Goal: Contribute content: Contribute content

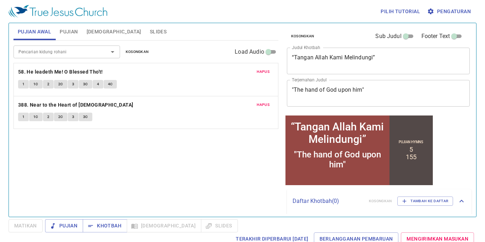
click at [263, 70] on span "Hapus" at bounding box center [263, 72] width 13 height 6
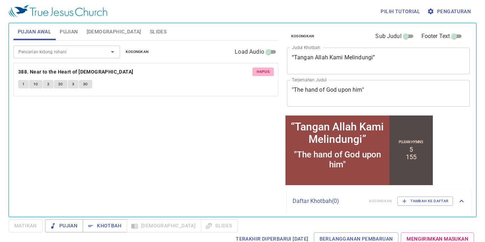
click at [262, 70] on span "Hapus" at bounding box center [263, 72] width 13 height 6
click at [69, 29] on span "Pujian" at bounding box center [69, 31] width 18 height 9
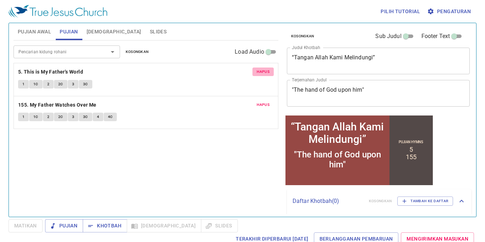
click at [260, 69] on span "Hapus" at bounding box center [263, 72] width 13 height 6
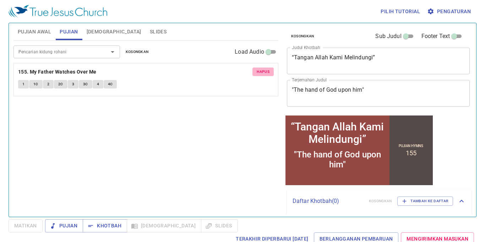
click at [261, 71] on span "Hapus" at bounding box center [263, 72] width 13 height 6
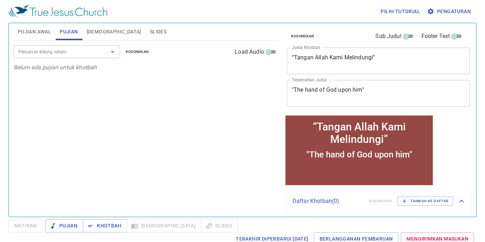
click at [75, 53] on input "Pencarian kidung rohani" at bounding box center [56, 52] width 81 height 8
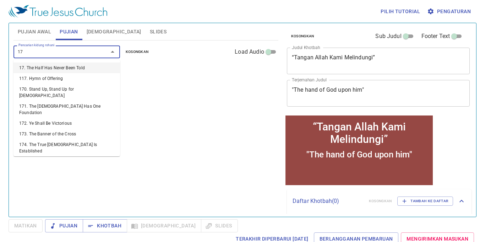
type input "171"
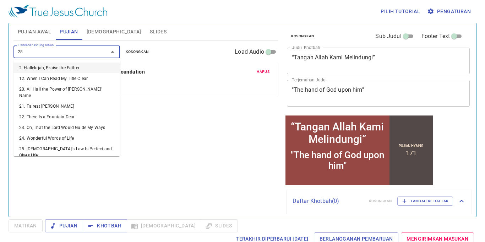
type input "282"
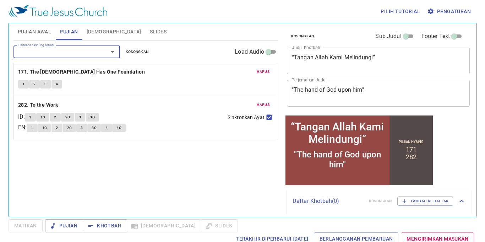
click at [150, 31] on span "Slides" at bounding box center [158, 31] width 17 height 9
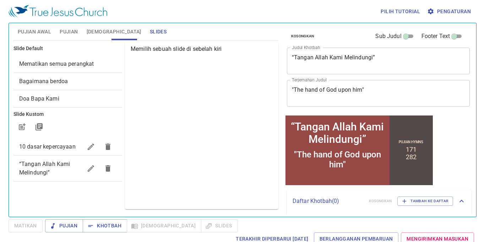
click at [109, 168] on icon "button" at bounding box center [108, 168] width 5 height 6
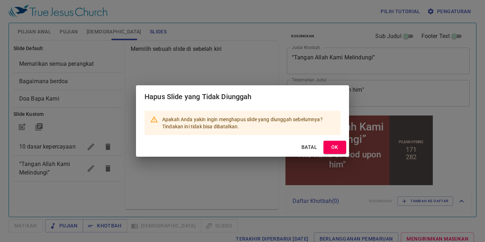
click at [333, 147] on span "OK" at bounding box center [334, 147] width 11 height 9
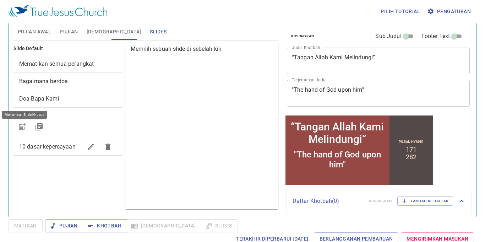
click at [20, 125] on icon "button" at bounding box center [22, 127] width 6 height 6
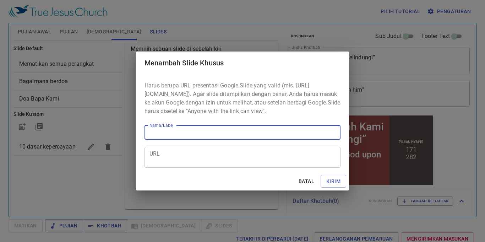
click at [237, 164] on textarea "URL" at bounding box center [243, 157] width 186 height 14
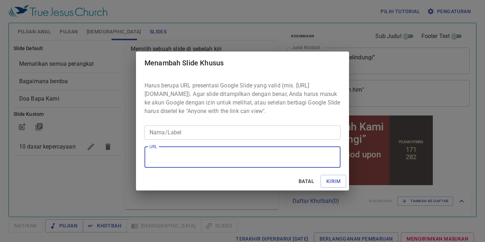
paste textarea "https://docs.google.com/presentation/d/1IMa77tpcZtlXGa8laMEpAwgz-drubZcH/edit?s…"
type textarea "https://docs.google.com/presentation/d/1IMa77tpcZtlXGa8laMEpAwgz-drubZcH/edit?s…"
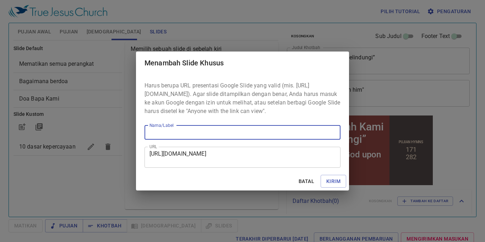
click at [219, 135] on input "Nama/Label" at bounding box center [243, 132] width 196 height 14
paste input "https://docs.google.com/presentation/d/1IMa77tpcZtlXGa8laMEpAwgz-drubZcH/edit?s…"
type input "https://docs.google.com/presentation/d/1IMa77tpcZtlXGa8laMEpAwgz-drubZcH/edit?s…"
click at [329, 136] on input "https://docs.google.com/presentation/d/1IMa77tpcZtlXGa8laMEpAwgz-drubZcH/edit?s…" at bounding box center [243, 132] width 196 height 14
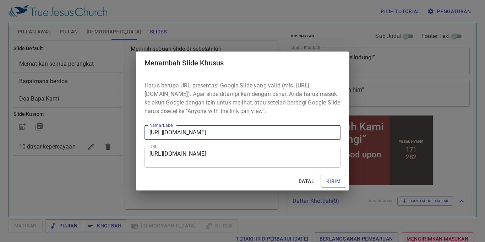
click at [329, 136] on input "https://docs.google.com/presentation/d/1IMa77tpcZtlXGa8laMEpAwgz-drubZcH/edit?s…" at bounding box center [243, 132] width 196 height 14
click at [236, 134] on input "Nama/Label" at bounding box center [243, 132] width 196 height 14
paste input "Membangun Kembali Tembok Yerusalem Yang Sudah Rusak"
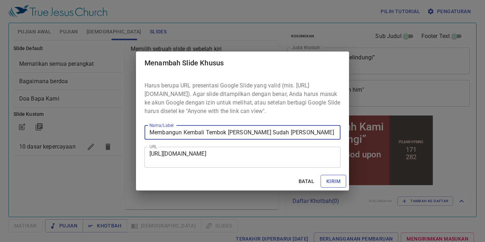
type input "Membangun Kembali Tembok Yerusalem Yang Sudah Rusak"
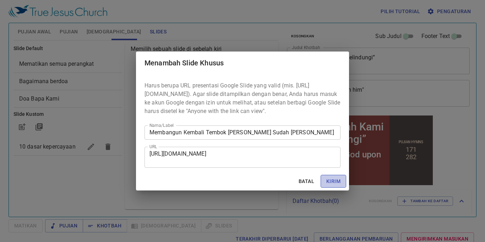
click at [330, 182] on span "Kirim" at bounding box center [334, 181] width 14 height 9
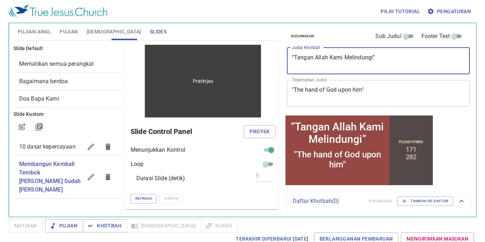
drag, startPoint x: 262, startPoint y: 57, endPoint x: 256, endPoint y: 57, distance: 6.0
click at [249, 57] on div "Pujian Awal Pujian Alkitab Slides Pencarian kidung rohani Pencarian kidung roha…" at bounding box center [243, 117] width 464 height 194
paste textarea "Membangun Kembali Tembok Yerusalem Yang Sudah Rusak"
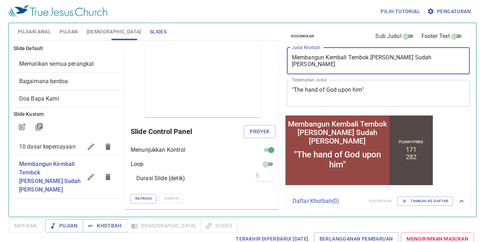
type textarea "Membangun Kembali Tembok Yerusalem Yang Sudah Rusak"
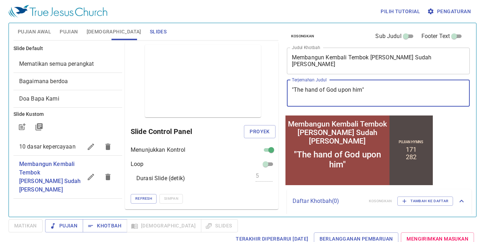
drag, startPoint x: 383, startPoint y: 93, endPoint x: 266, endPoint y: 85, distance: 116.9
click at [266, 85] on div "Pujian Awal Pujian Alkitab Slides Pencarian kidung rohani Pencarian kidung roha…" at bounding box center [243, 117] width 464 height 194
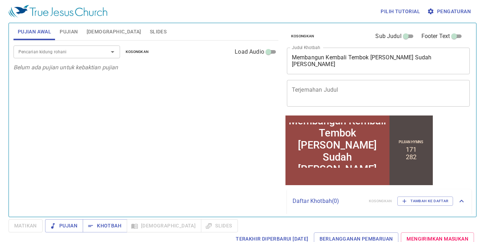
click at [60, 28] on span "Pujian" at bounding box center [69, 31] width 18 height 9
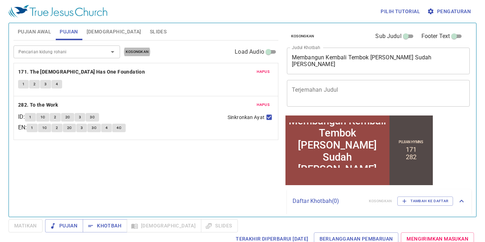
scroll to position [1, 0]
click at [130, 45] on div "Pencarian kidung rohani Pencarian kidung rohani Kosongkan Load Audio" at bounding box center [146, 52] width 265 height 23
click at [150, 33] on span "Slides" at bounding box center [158, 31] width 17 height 9
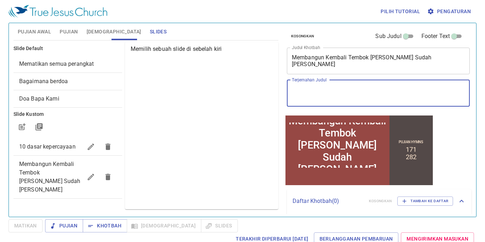
click at [350, 96] on textarea "Terjemahan Judul" at bounding box center [378, 93] width 173 height 14
paste textarea "Rebuilding the Damaged Walls of [GEOGRAPHIC_DATA]"
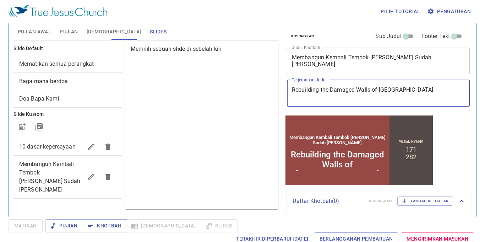
type textarea "Rebuilding the Damaged Walls of [GEOGRAPHIC_DATA]"
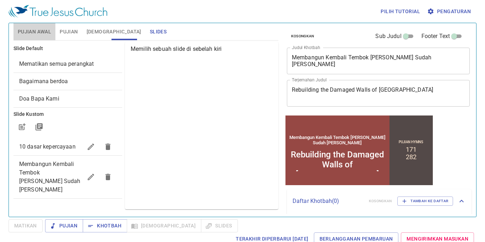
drag, startPoint x: 36, startPoint y: 33, endPoint x: 40, endPoint y: 31, distance: 4.8
click at [36, 33] on span "Pujian Awal" at bounding box center [34, 31] width 33 height 9
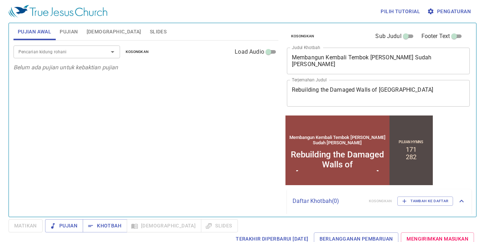
click at [74, 32] on span "Pujian" at bounding box center [69, 31] width 18 height 9
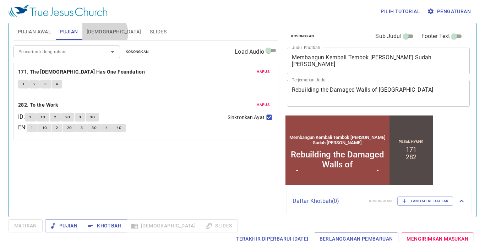
click at [104, 33] on span "[DEMOGRAPHIC_DATA]" at bounding box center [114, 31] width 55 height 9
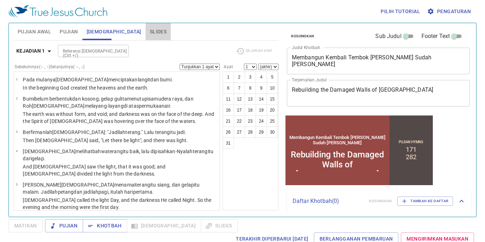
click at [150, 31] on span "Slides" at bounding box center [158, 31] width 17 height 9
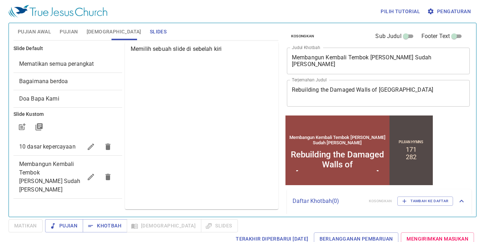
click at [38, 33] on span "Pujian Awal" at bounding box center [34, 31] width 33 height 9
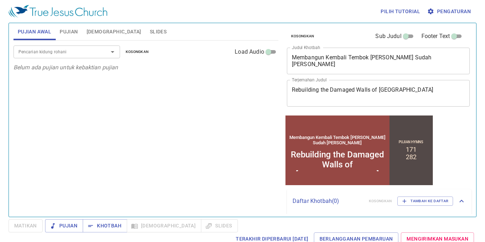
click at [73, 52] on input "Pencarian kidung rohani" at bounding box center [56, 52] width 81 height 8
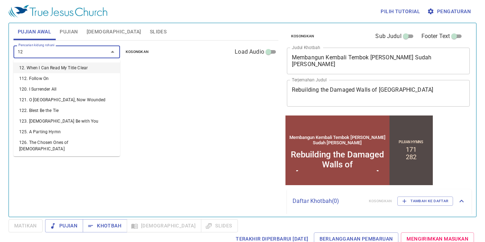
type input "126"
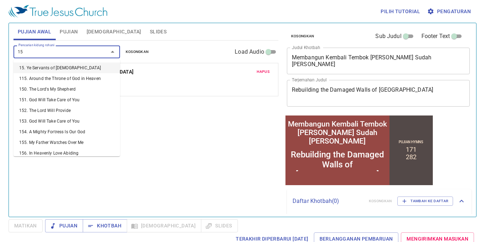
type input "158"
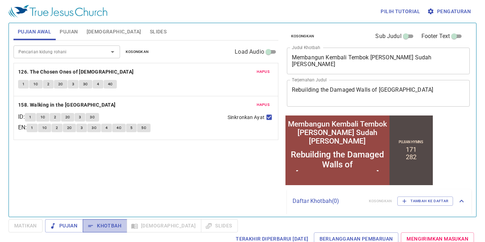
drag, startPoint x: 106, startPoint y: 232, endPoint x: 92, endPoint y: 230, distance: 14.0
click at [106, 232] on button "Khotbah" at bounding box center [105, 225] width 44 height 13
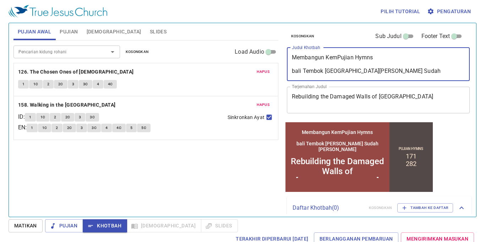
click at [402, 56] on textarea "Membangun KemPujian Hymns bali Tembok Yerusalem Yang Sudah Rusak" at bounding box center [378, 64] width 173 height 20
type textarea "Membangun Kembali Tembok [PERSON_NAME] Sudah [PERSON_NAME]"
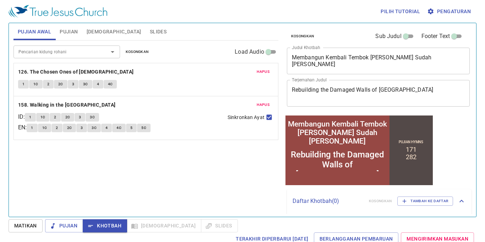
type input "Pujian Hymns"
click at [66, 14] on div "Pilih tutorial Pengaturan Pujian Awal Pujian Alkitab Slides Pencarian kidung ro…" at bounding box center [242, 121] width 485 height 242
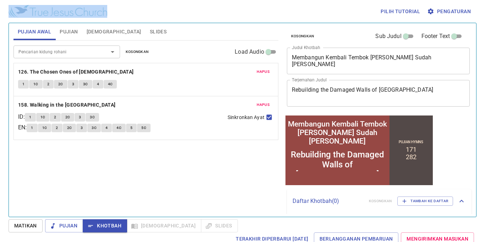
click at [148, 16] on div "Pilih tutorial Pengaturan" at bounding box center [242, 11] width 466 height 23
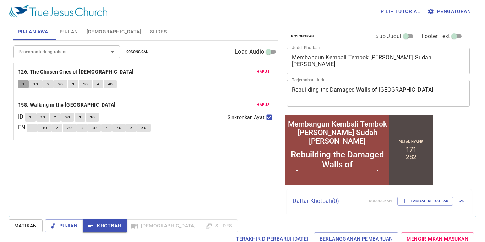
click at [20, 84] on button "1" at bounding box center [23, 84] width 11 height 9
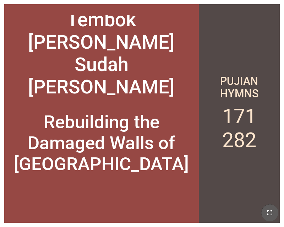
click at [275, 217] on button "button" at bounding box center [270, 212] width 17 height 17
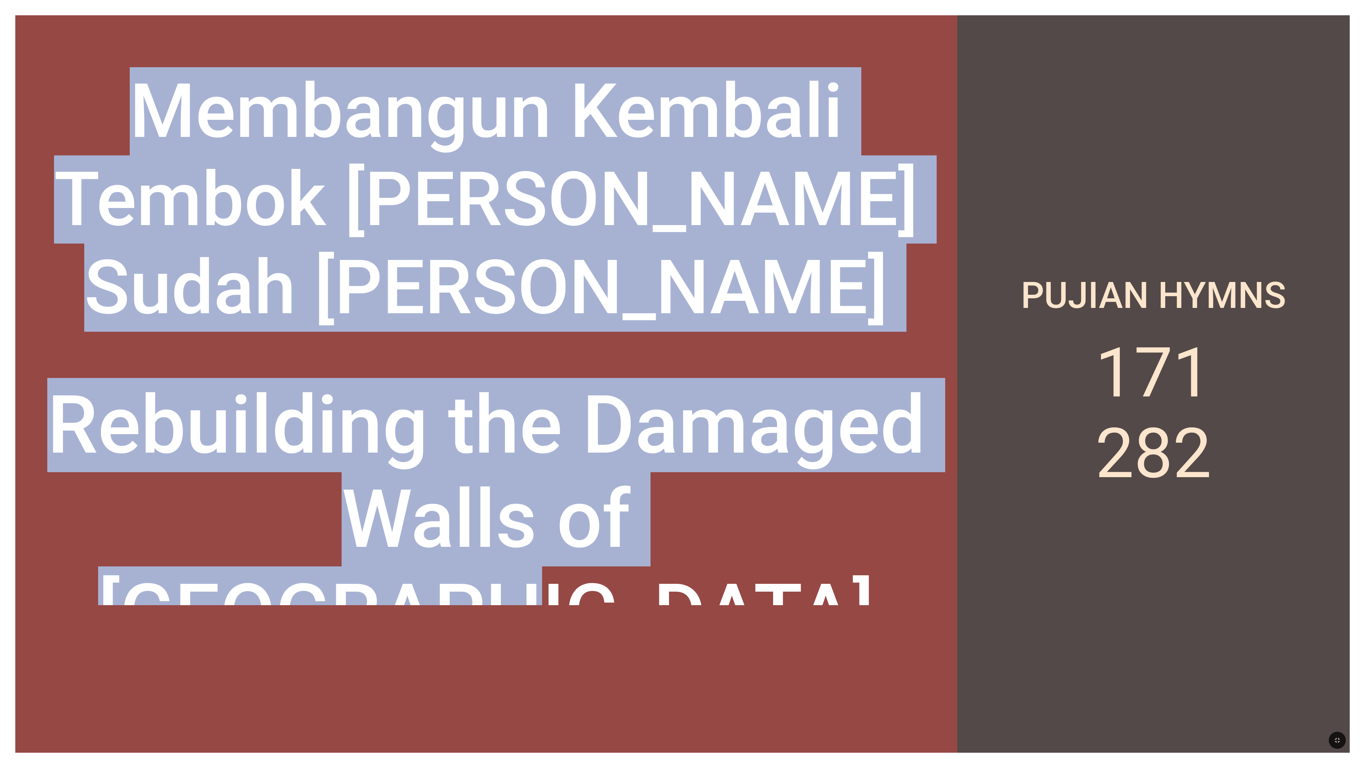
drag, startPoint x: 133, startPoint y: 127, endPoint x: 872, endPoint y: 540, distance: 846.0
click at [284, 227] on div "Membangun Kembali Tembok [PERSON_NAME] Sudah [PERSON_NAME] Membangun Kembali Te…" at bounding box center [682, 383] width 1334 height 737
click at [284, 227] on div at bounding box center [867, 566] width 0 height 0
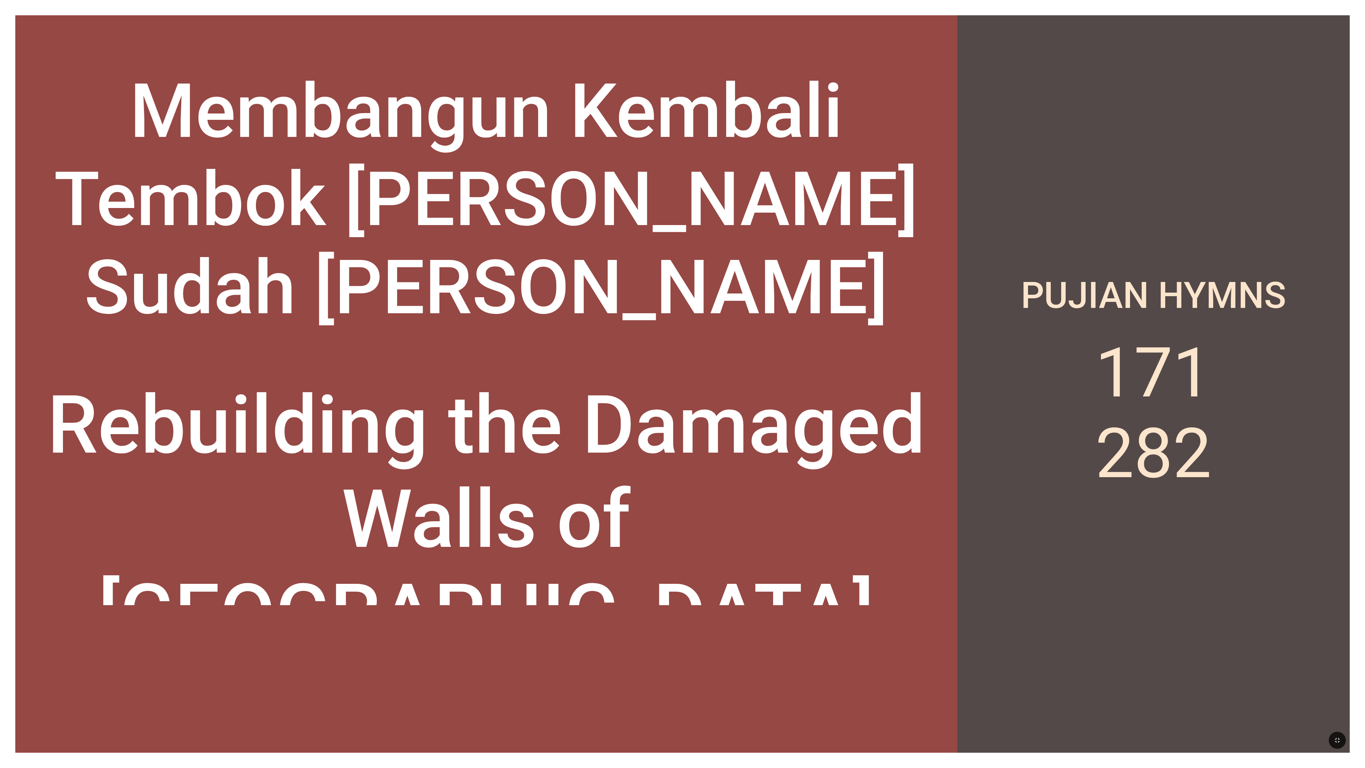
click at [284, 227] on div "Pujian Hymns 171 282" at bounding box center [1153, 383] width 392 height 737
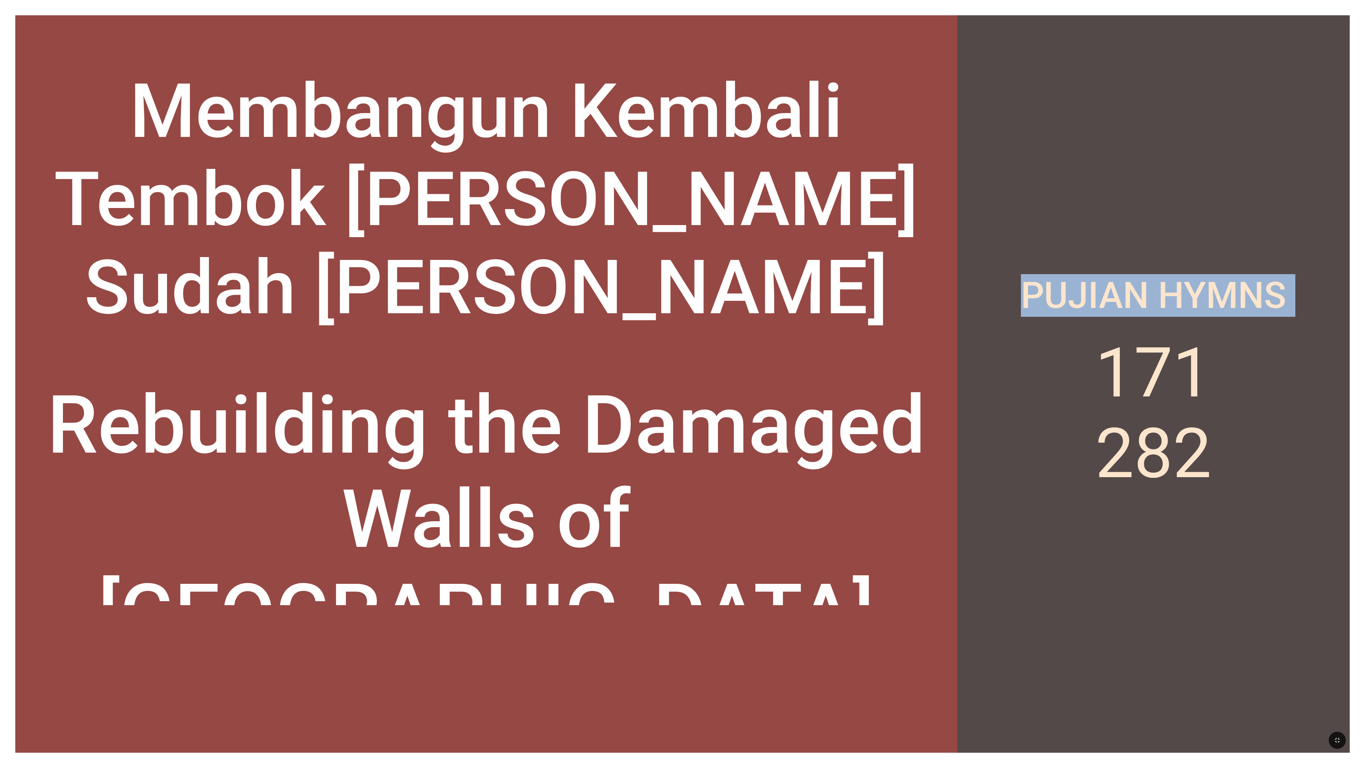
drag, startPoint x: 1104, startPoint y: 372, endPoint x: 1004, endPoint y: 296, distance: 126.0
click at [284, 227] on div "Pujian Hymns 171 282" at bounding box center [1153, 383] width 392 height 737
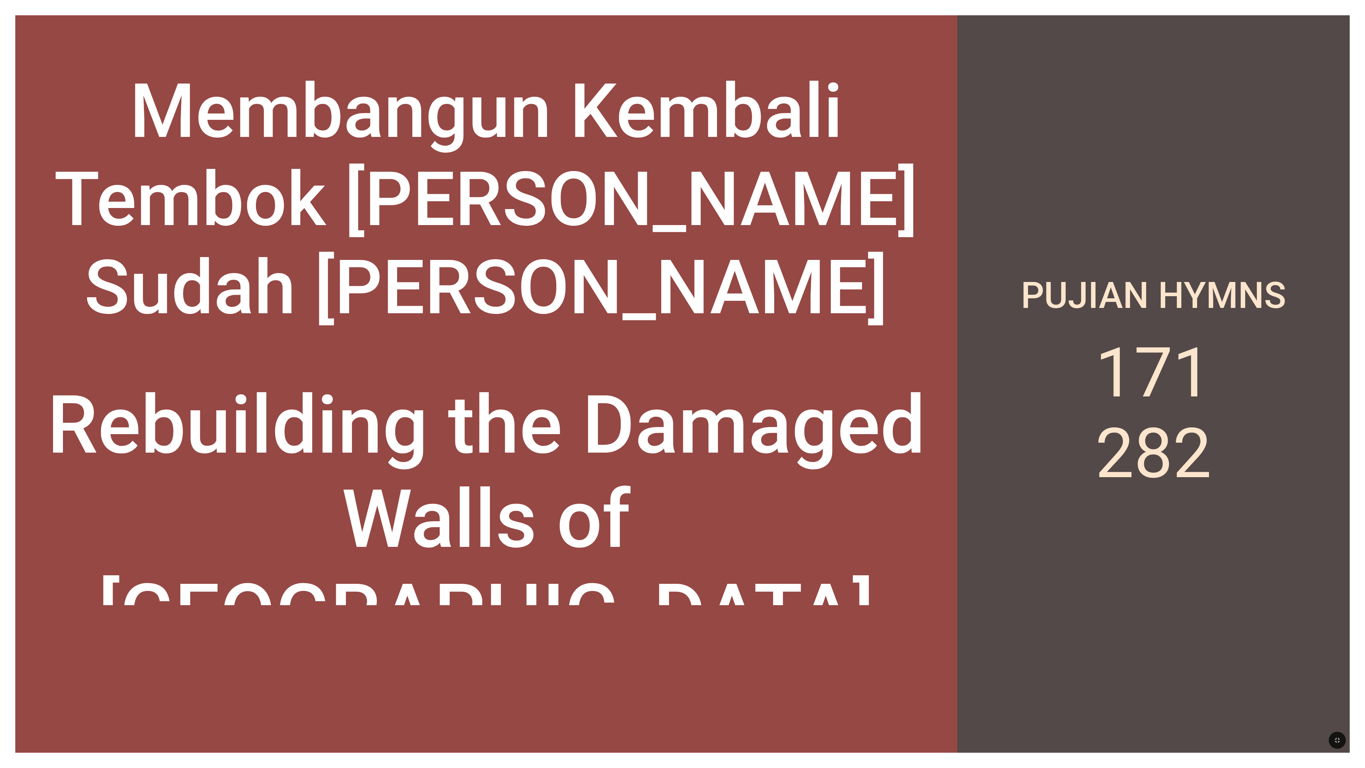
click at [77, 227] on div at bounding box center [486, 678] width 942 height 147
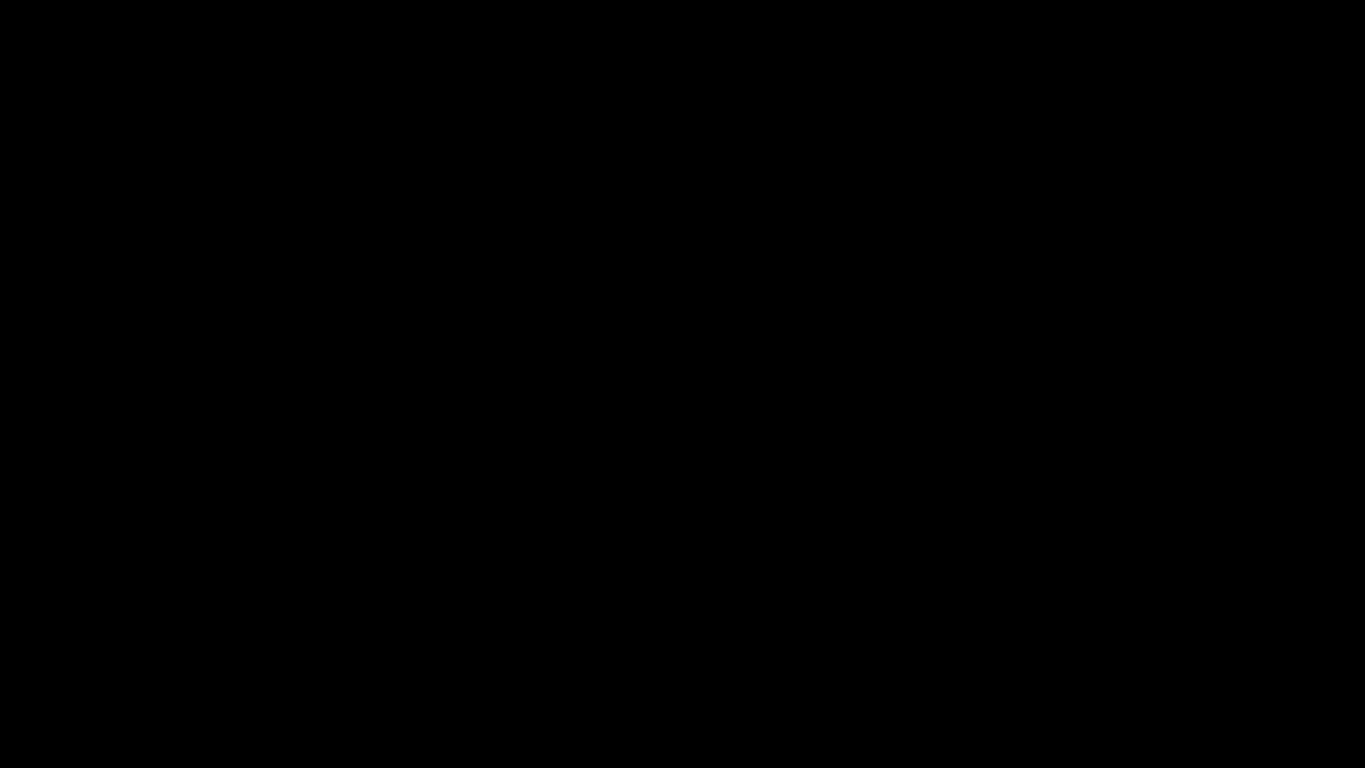
click at [9, 227] on div at bounding box center [682, 384] width 1365 height 768
drag, startPoint x: 34, startPoint y: 763, endPoint x: 49, endPoint y: 763, distance: 14.6
click at [37, 227] on div at bounding box center [682, 384] width 1365 height 768
click at [56, 227] on div at bounding box center [682, 384] width 1365 height 768
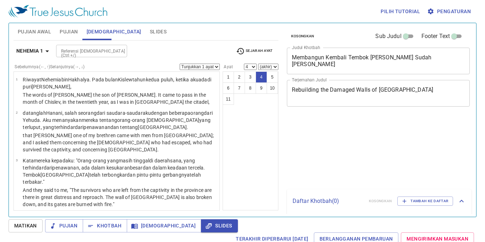
select select "4"
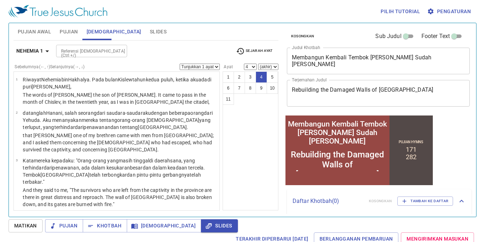
scroll to position [64, 0]
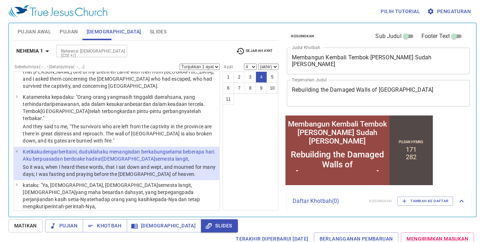
click at [89, 48] on input "Referensi [DEMOGRAPHIC_DATA] (Ctrl +/)" at bounding box center [85, 51] width 55 height 8
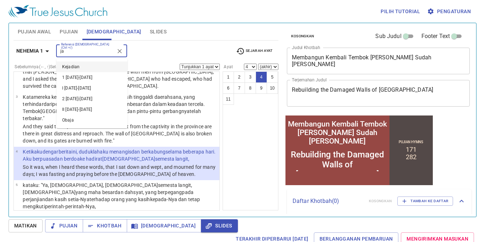
type input "j"
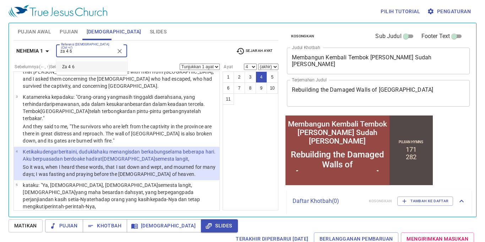
type input "za 4 6"
select select "6"
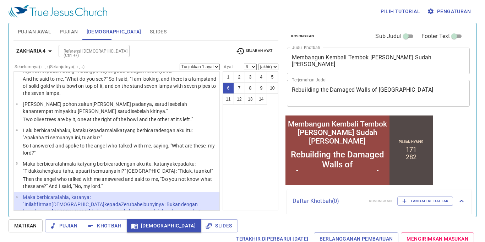
scroll to position [0, 0]
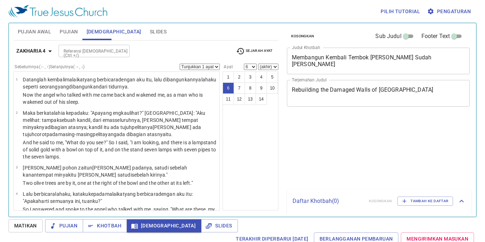
select select "6"
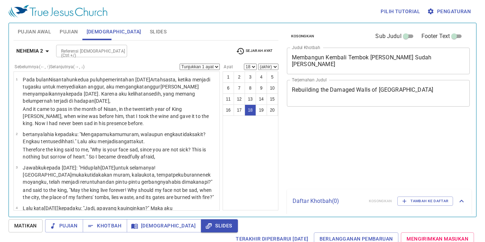
select select "18"
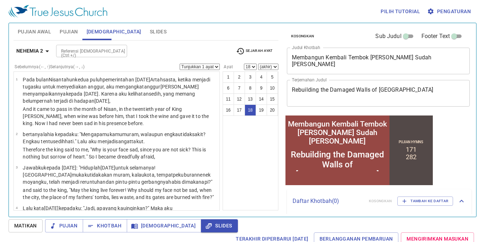
scroll to position [591, 0]
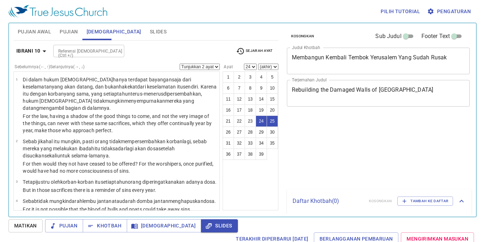
select select "2"
select select "24"
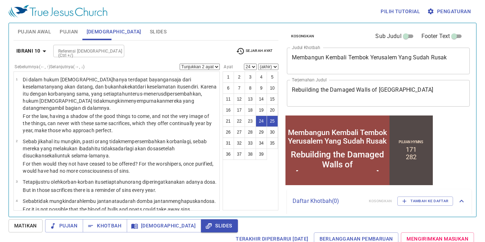
scroll to position [707, 0]
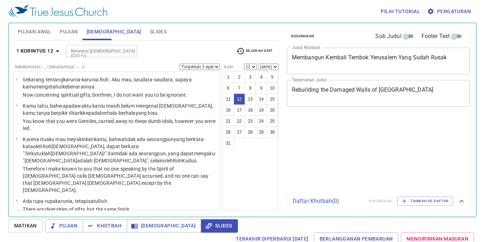
select select "12"
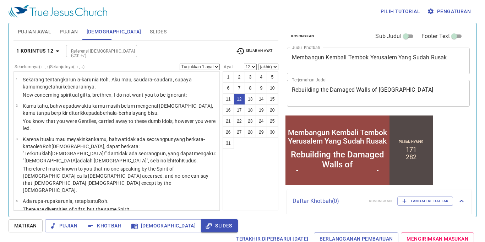
scroll to position [296, 0]
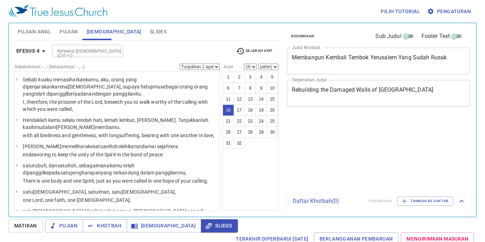
select select "16"
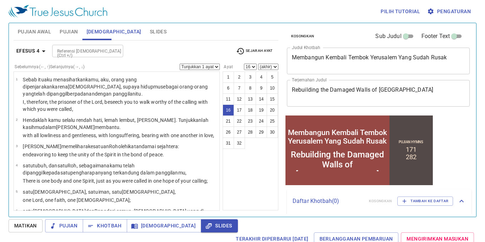
scroll to position [441, 0]
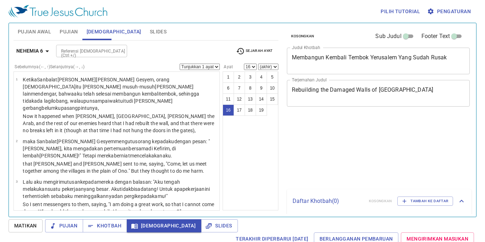
select select "16"
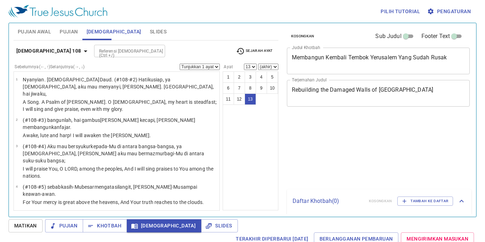
select select "13"
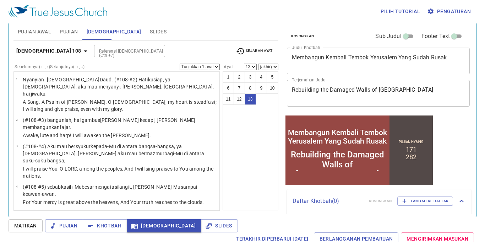
scroll to position [237, 0]
